Goal: Task Accomplishment & Management: Complete application form

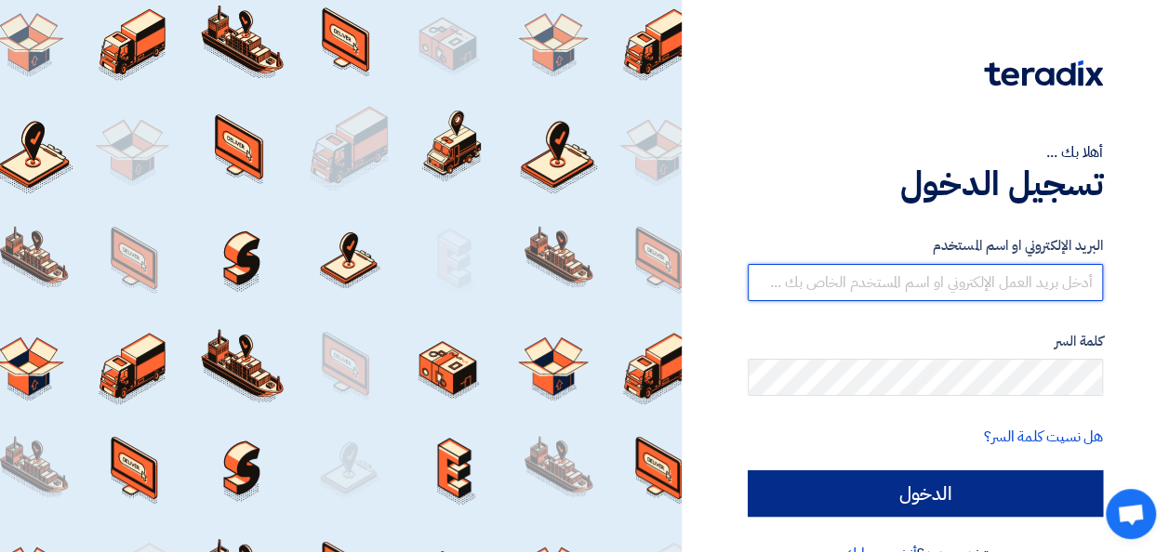
type input "[PERSON_NAME][EMAIL_ADDRESS][DOMAIN_NAME]"
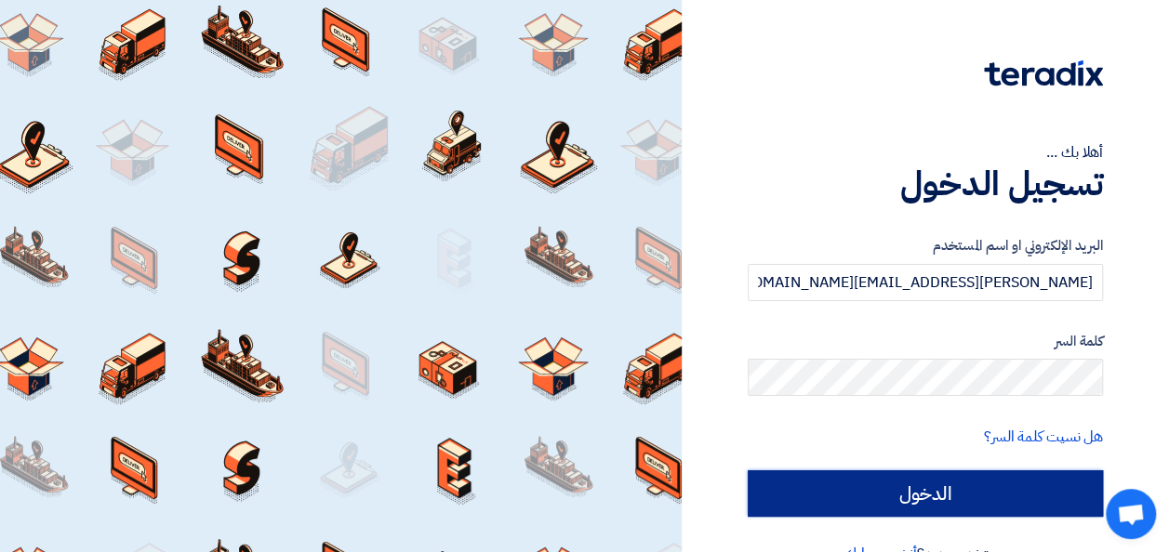
click at [930, 481] on input "الدخول" at bounding box center [924, 493] width 355 height 46
click at [894, 482] on input "الدخول" at bounding box center [924, 493] width 355 height 46
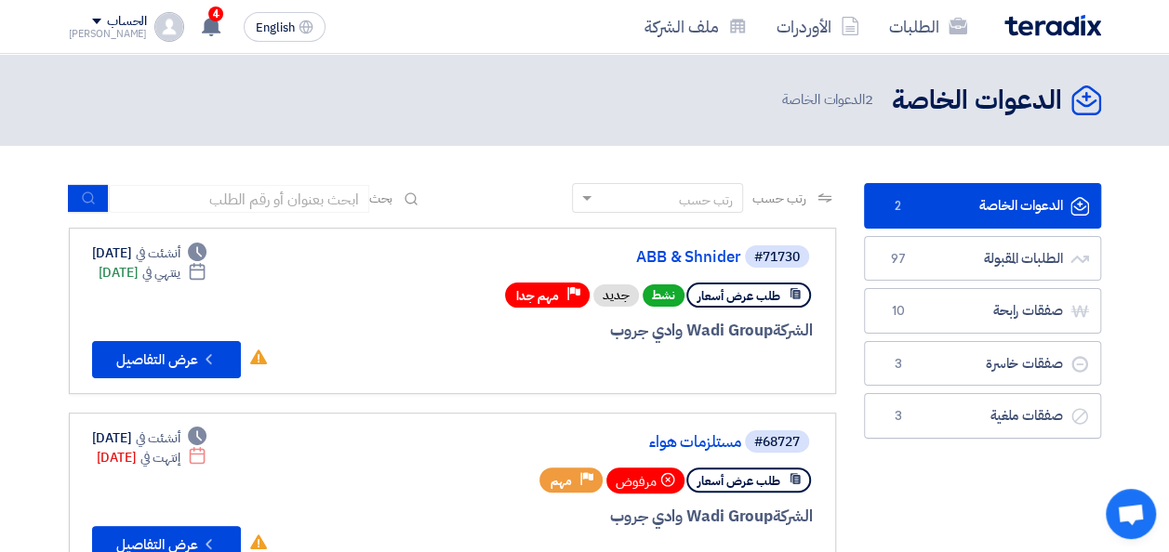
click at [232, 337] on div "Deadline أنشئت في [DATE] Deadline ينتهي في [DATE] لم تقم بأي عمل في هذا الطلب C…" at bounding box center [180, 311] width 177 height 135
click at [218, 346] on button "Check details عرض التفاصيل" at bounding box center [166, 359] width 149 height 37
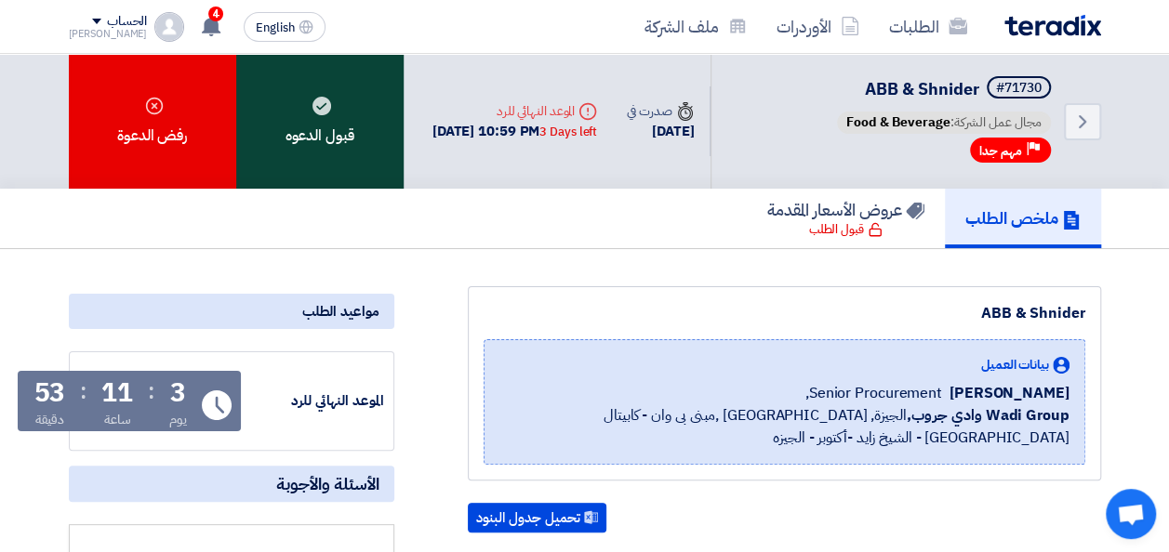
click at [347, 149] on div "قبول الدعوه" at bounding box center [319, 121] width 167 height 135
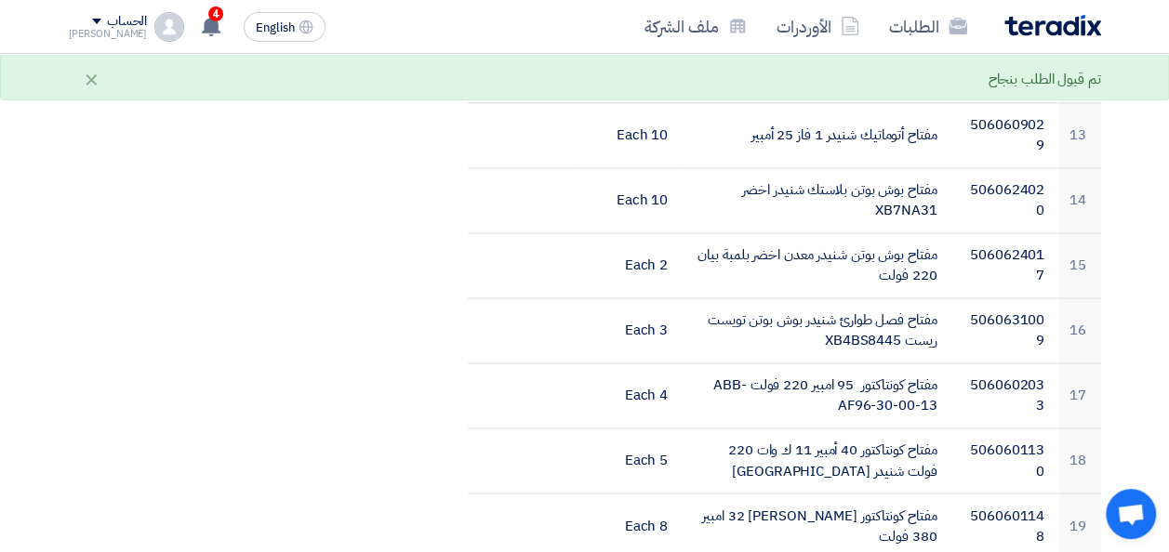
scroll to position [1209, 0]
